Goal: Transaction & Acquisition: Purchase product/service

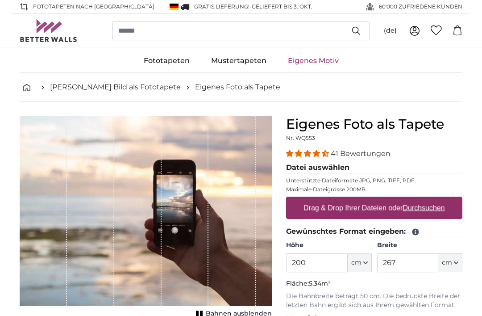
click at [416, 204] on u "Durchsuchen" at bounding box center [424, 208] width 42 height 8
click at [416, 199] on input "Drag & Drop Ihrer Dateien oder Durchsuchen" at bounding box center [374, 197] width 176 height 3
click at [424, 204] on u "Durchsuchen" at bounding box center [424, 208] width 42 height 8
click at [424, 199] on input "Drag & Drop Ihrer Dateien oder Durchsuchen" at bounding box center [374, 197] width 176 height 3
type input "**********"
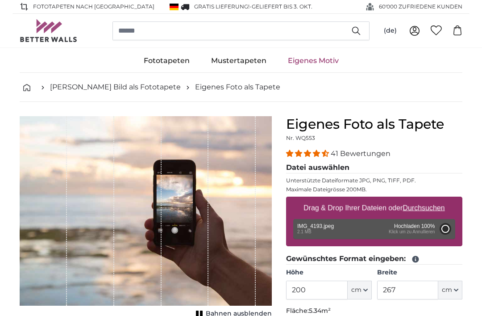
type input "266"
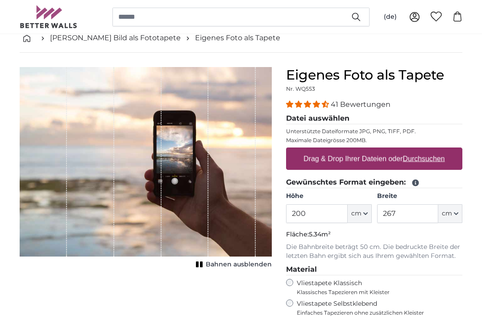
scroll to position [40, 0]
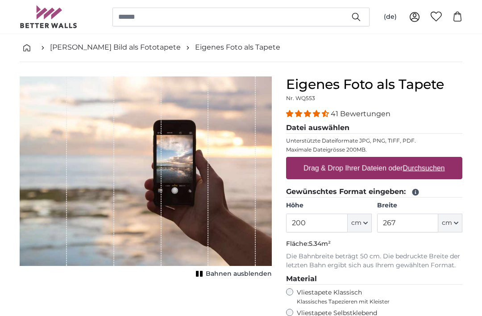
click at [449, 176] on label "Drag & Drop Ihrer Dateien oder Durchsuchen" at bounding box center [374, 168] width 149 height 18
click at [449, 159] on input "Drag & Drop Ihrer Dateien oder Durchsuchen" at bounding box center [374, 158] width 176 height 3
type input "**********"
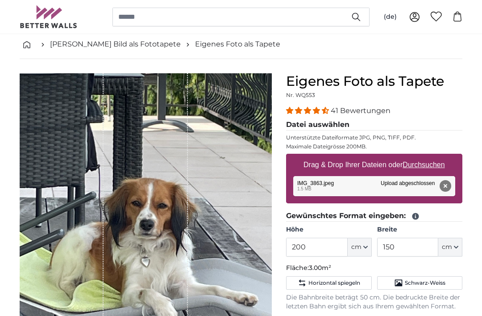
scroll to position [43, 0]
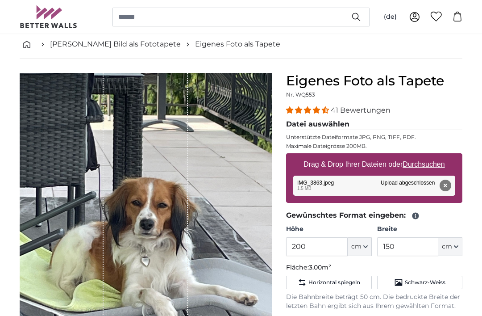
click at [455, 251] on button "cm" at bounding box center [450, 246] width 24 height 19
click at [469, 205] on div "Eigenes Foto als Tapete Nr. WQ553 41 Bewertungen Datei auswählen Unterstützte D…" at bounding box center [374, 296] width 191 height 446
click at [459, 249] on button "cm" at bounding box center [450, 246] width 24 height 19
click at [449, 268] on link "Centimeter (cm)" at bounding box center [442, 270] width 79 height 16
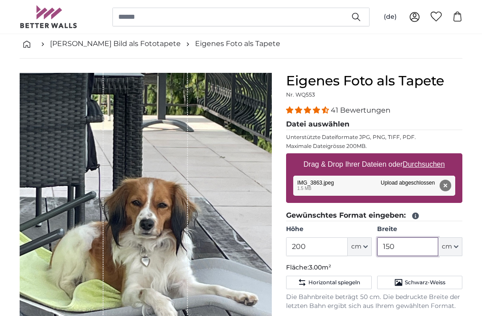
click at [408, 243] on input "150" at bounding box center [407, 246] width 61 height 19
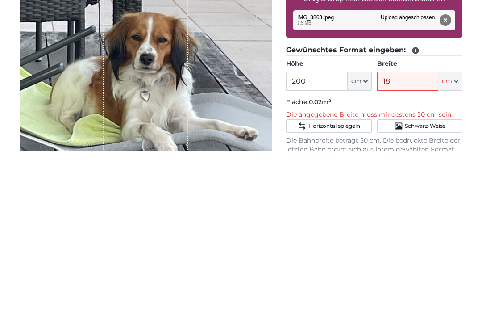
type input "180"
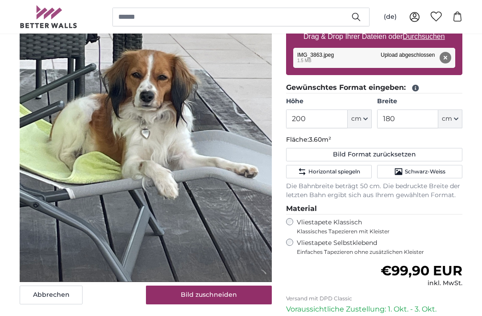
scroll to position [182, 0]
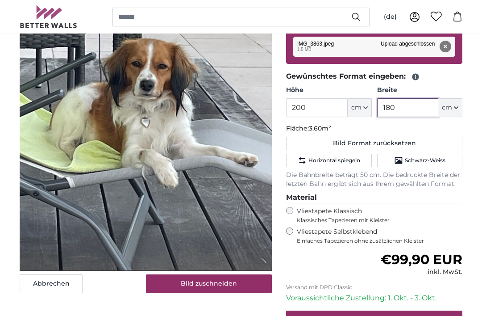
type input "180"
click at [240, 279] on button "Bild zuschneiden" at bounding box center [209, 283] width 126 height 19
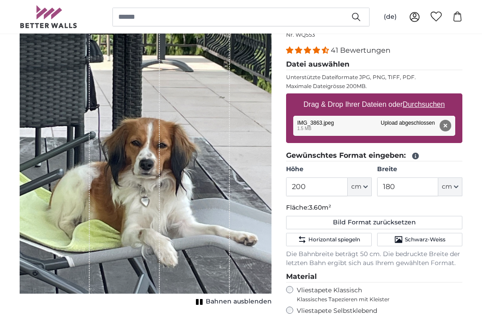
scroll to position [105, 0]
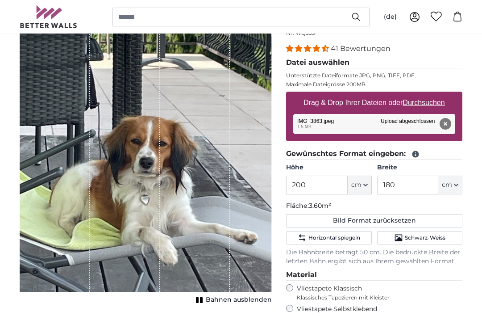
click at [245, 299] on span "Bahnen ausblenden" at bounding box center [239, 299] width 66 height 9
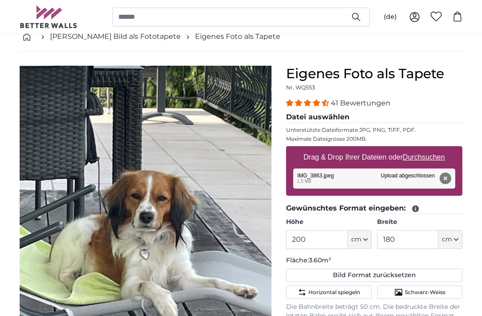
scroll to position [50, 0]
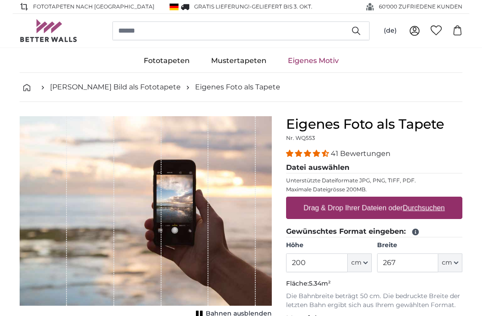
click at [445, 211] on u "Durchsuchen" at bounding box center [424, 208] width 42 height 8
click at [446, 199] on input "Drag & Drop Ihrer Dateien oder Durchsuchen" at bounding box center [374, 197] width 176 height 3
type input "**********"
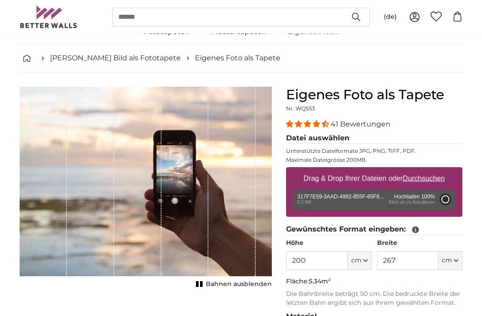
scroll to position [29, 0]
type input "150"
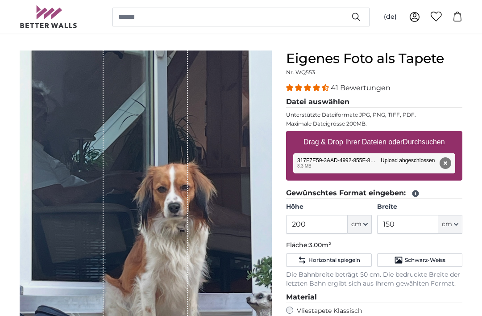
scroll to position [65, 0]
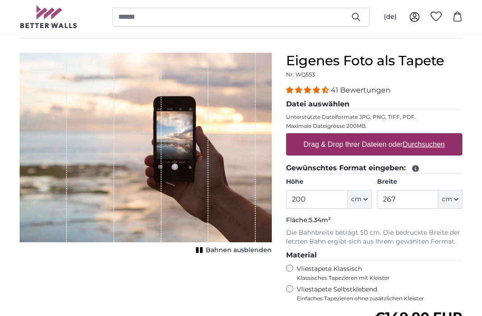
scroll to position [50, 0]
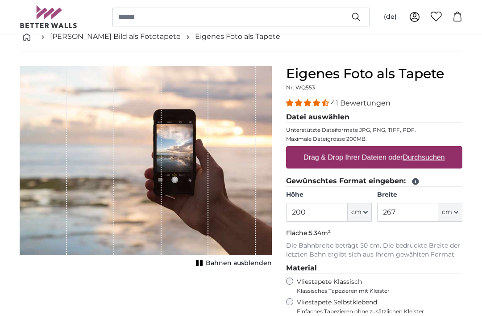
click at [417, 164] on label "Drag & Drop Ihrer Dateien oder Durchsuchen" at bounding box center [374, 157] width 149 height 18
click at [417, 149] on input "Drag & Drop Ihrer Dateien oder Durchsuchen" at bounding box center [374, 147] width 176 height 3
type input "**********"
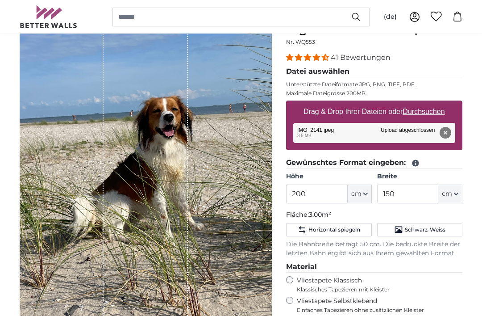
scroll to position [99, 0]
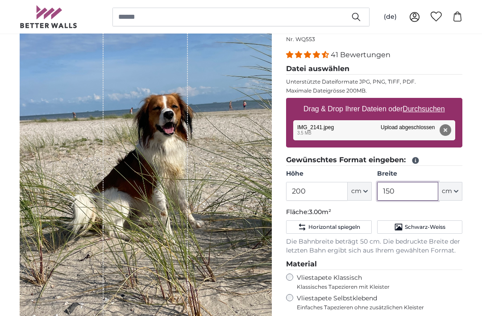
click at [408, 192] on input "150" at bounding box center [407, 191] width 61 height 19
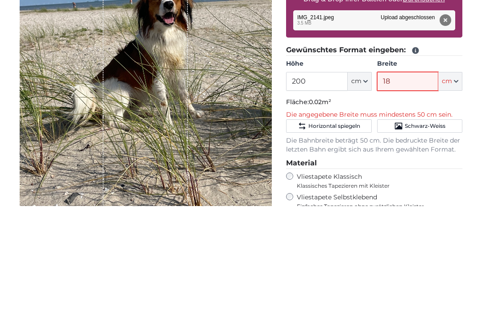
type input "180"
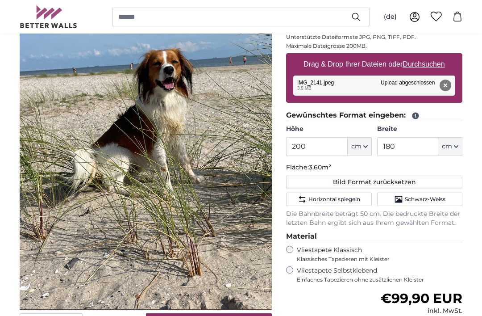
scroll to position [143, 0]
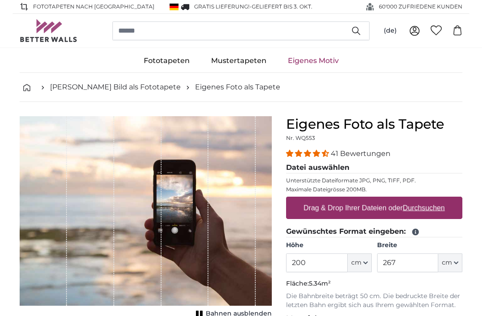
click at [433, 210] on u "Durchsuchen" at bounding box center [424, 208] width 42 height 8
click at [433, 199] on input "Drag & Drop Ihrer Dateien oder Durchsuchen" at bounding box center [374, 197] width 176 height 3
type input "**********"
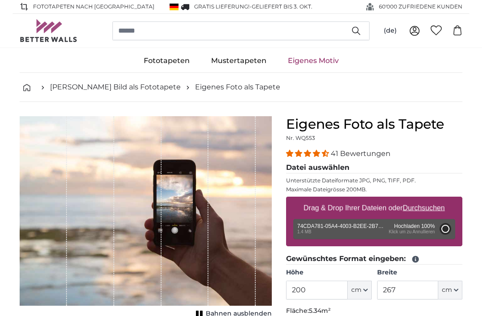
type input "112"
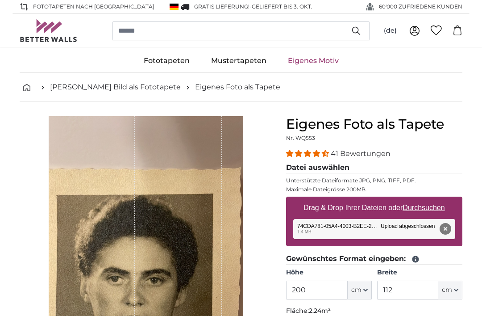
click at [309, 60] on link "Eigenes Motiv" at bounding box center [313, 60] width 72 height 23
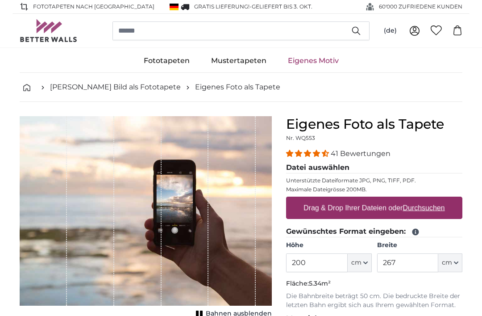
click at [395, 210] on label "Drag & Drop Ihrer Dateien oder Durchsuchen" at bounding box center [374, 208] width 149 height 18
click at [395, 199] on input "Drag & Drop Ihrer Dateien oder Durchsuchen" at bounding box center [374, 197] width 176 height 3
type input "**********"
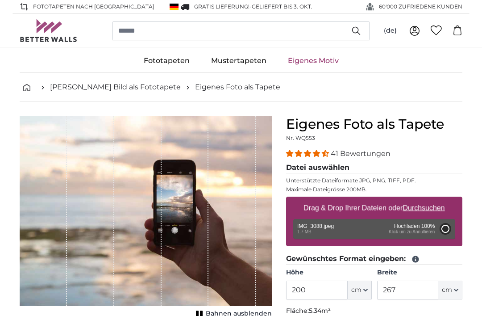
type input "150"
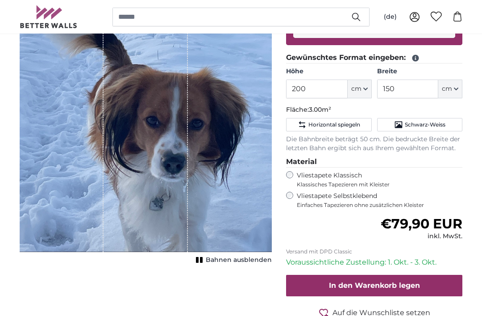
scroll to position [201, 0]
click at [233, 182] on div "1 of 1" at bounding box center [146, 83] width 252 height 337
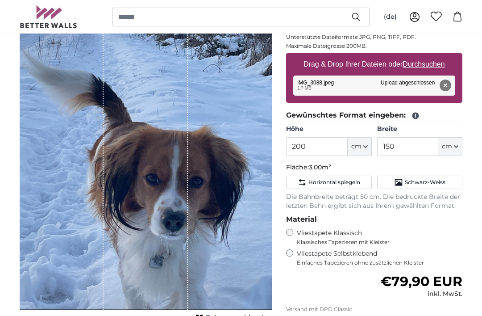
scroll to position [123, 0]
